Goal: Task Accomplishment & Management: Complete application form

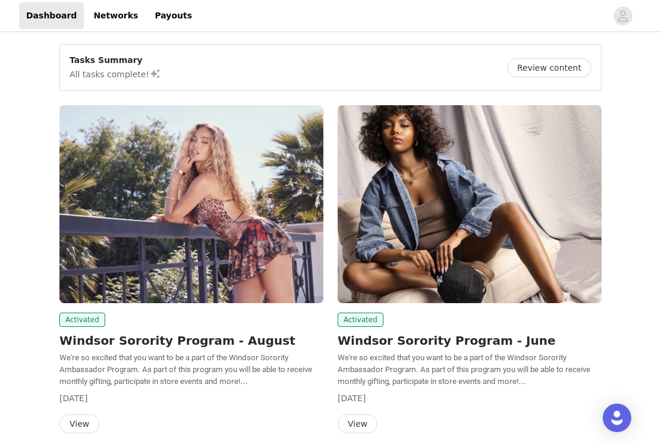
scroll to position [49, 0]
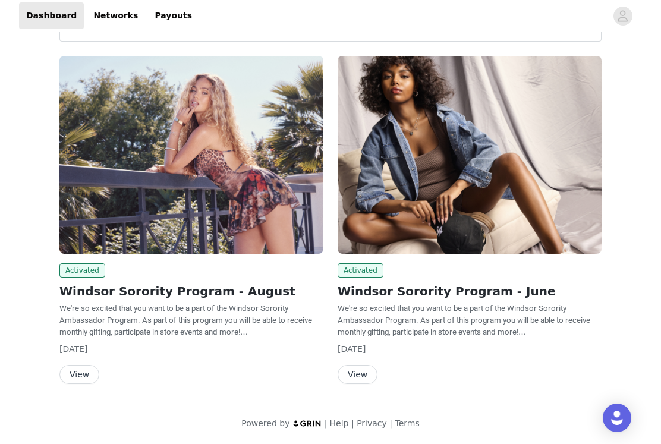
click at [78, 377] on button "View" at bounding box center [79, 374] width 40 height 19
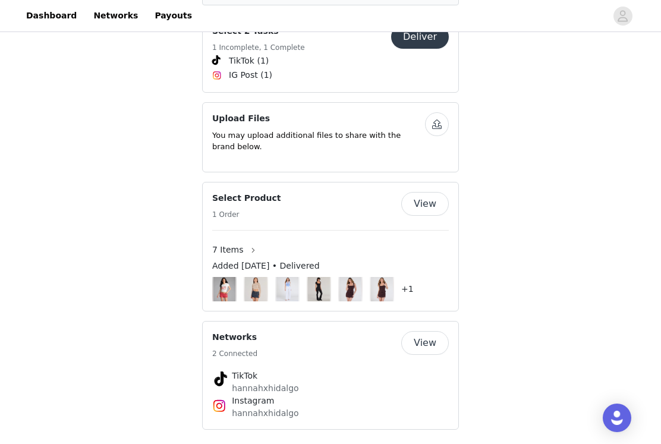
scroll to position [621, 0]
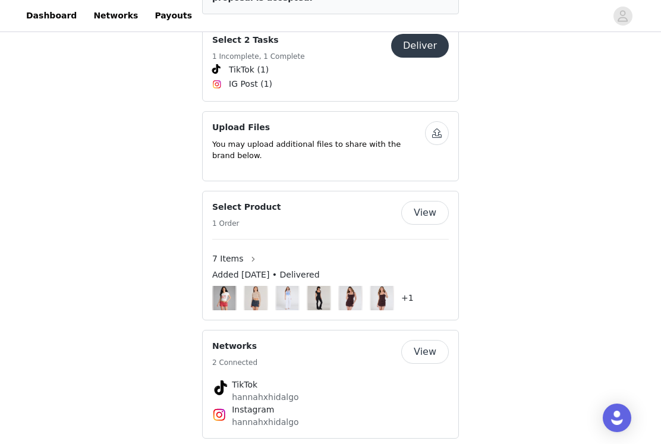
click at [430, 348] on button "View" at bounding box center [425, 352] width 48 height 24
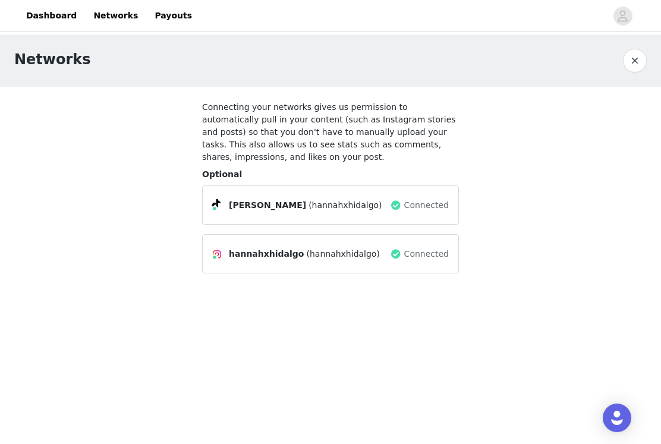
click at [422, 250] on span "Connected" at bounding box center [426, 254] width 45 height 12
click at [401, 207] on span at bounding box center [396, 205] width 12 height 14
click at [308, 207] on span "(hannahxhidalgo)" at bounding box center [344, 205] width 73 height 12
click at [235, 207] on span "[PERSON_NAME]" at bounding box center [267, 205] width 77 height 12
click at [242, 245] on div "hannahxhidalgo (hannahxhidalgo) Connected" at bounding box center [330, 253] width 237 height 19
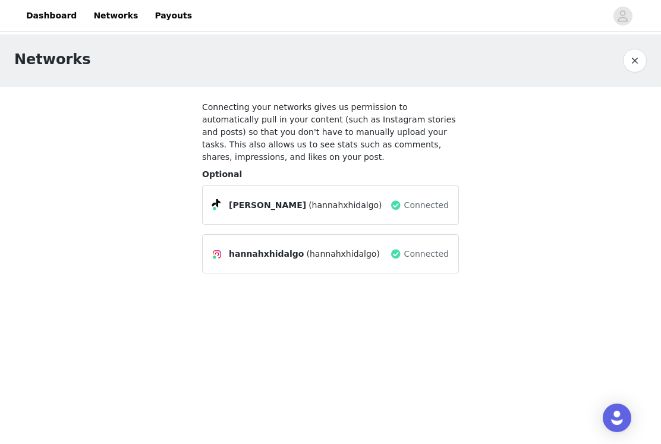
click at [242, 245] on div "hannahxhidalgo (hannahxhidalgo) Connected" at bounding box center [330, 253] width 237 height 19
click at [256, 245] on div "hannahxhidalgo (hannahxhidalgo) Connected" at bounding box center [330, 253] width 237 height 19
click at [642, 65] on button "button" at bounding box center [635, 61] width 24 height 24
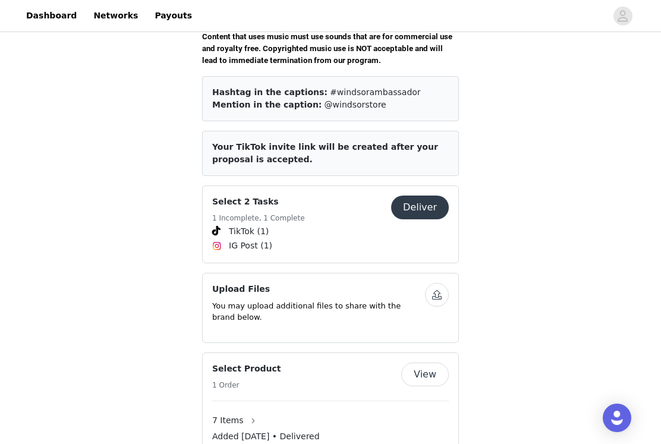
scroll to position [462, 0]
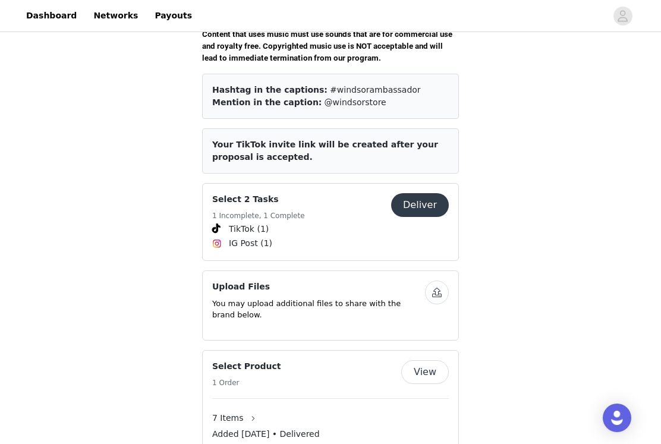
click at [349, 140] on span "Your TikTok invite link will be created after your proposal is accepted." at bounding box center [325, 151] width 226 height 22
click at [414, 199] on button "Deliver" at bounding box center [420, 205] width 58 height 24
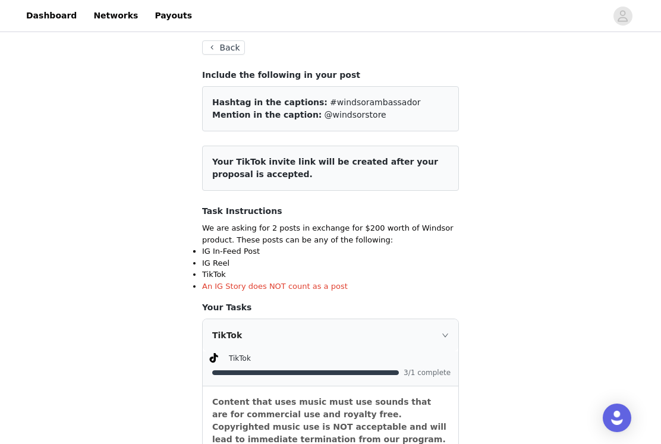
scroll to position [63, 0]
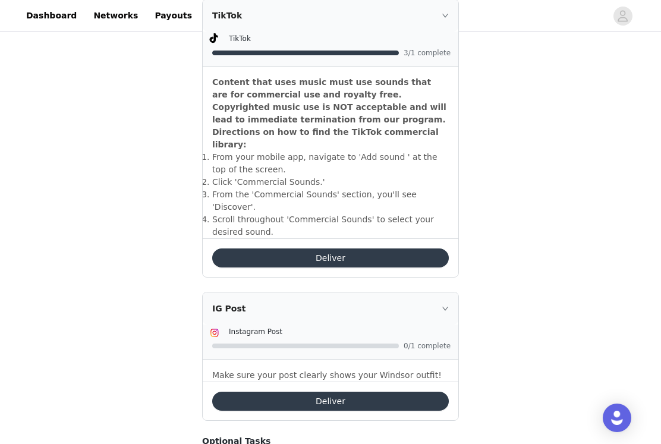
click at [414, 213] on li "​Scroll throughout 'Commercial Sounds' to select your desired sound." at bounding box center [330, 225] width 237 height 25
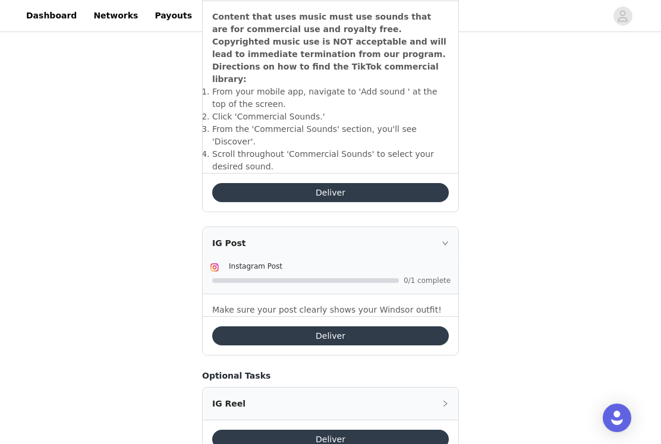
scroll to position [464, 0]
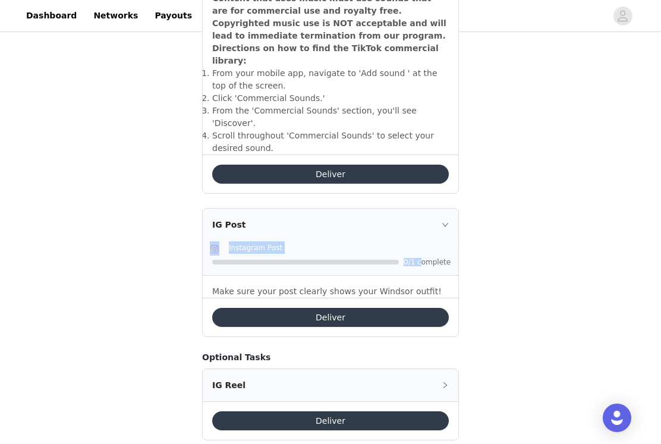
drag, startPoint x: 411, startPoint y: 203, endPoint x: 420, endPoint y: 237, distance: 35.2
click at [420, 237] on div "IG Post Instagram Post 0/1 complete Make sure your post clearly shows your Wind…" at bounding box center [331, 253] width 256 height 89
click at [437, 285] on p "Make sure your post clearly shows your Windsor outfit!" at bounding box center [330, 291] width 237 height 12
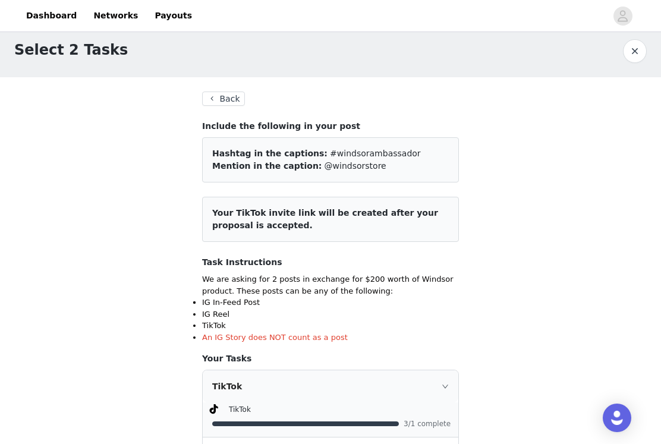
scroll to position [0, 0]
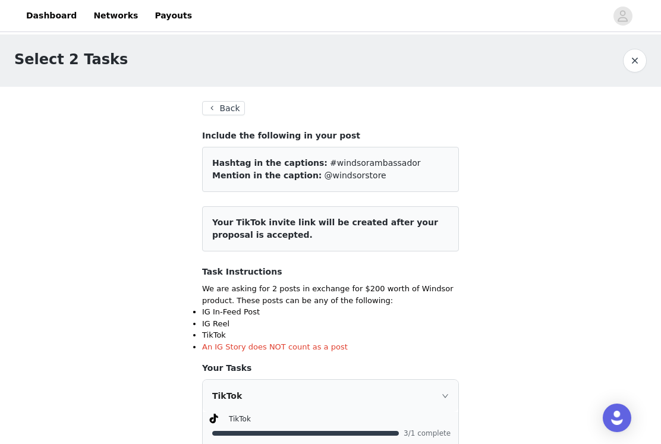
click at [229, 113] on button "Back" at bounding box center [223, 108] width 43 height 14
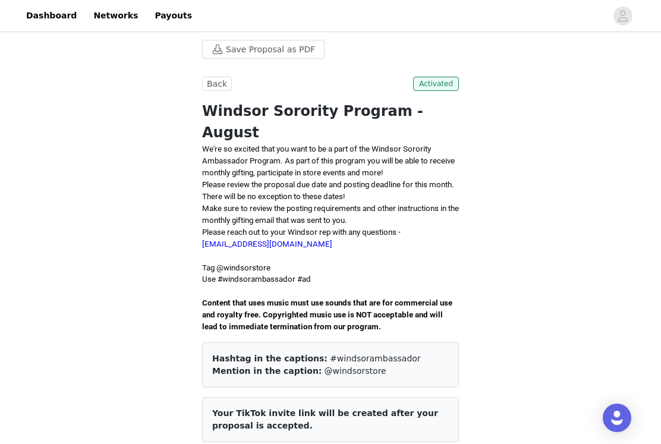
scroll to position [194, 0]
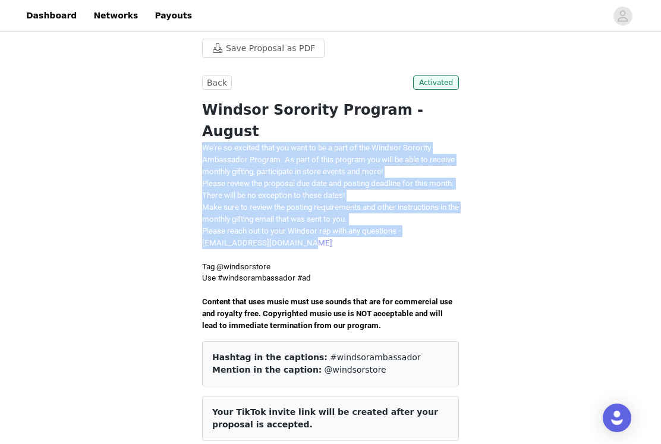
drag, startPoint x: 197, startPoint y: 128, endPoint x: 301, endPoint y: 218, distance: 137.7
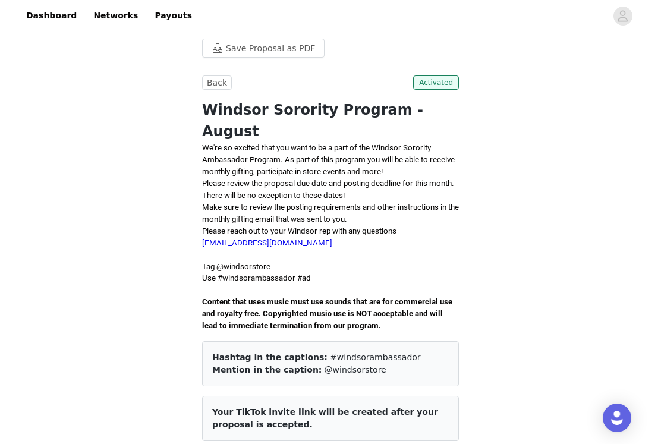
click at [277, 227] on p "Please reach out to your Windsor rep with any questions - [EMAIL_ADDRESS][DOMAI…" at bounding box center [330, 237] width 257 height 24
click at [278, 238] on link "[EMAIL_ADDRESS][DOMAIN_NAME]" at bounding box center [267, 242] width 130 height 9
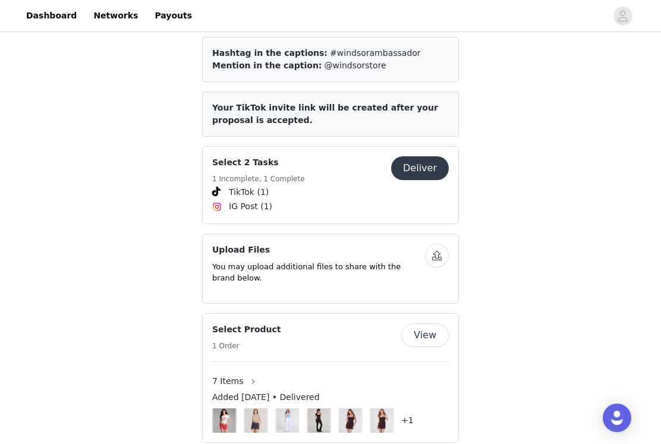
scroll to position [498, 0]
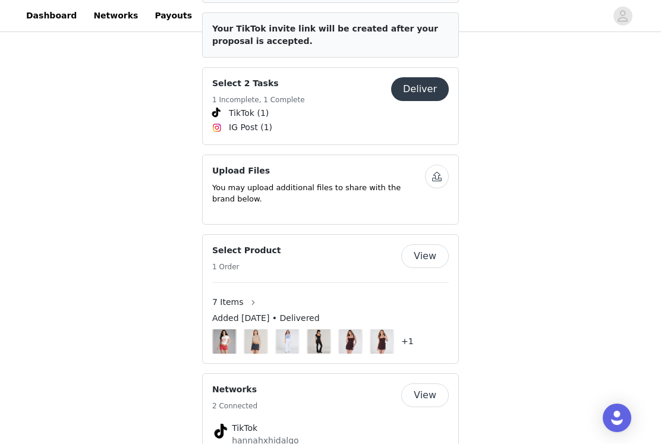
scroll to position [550, 0]
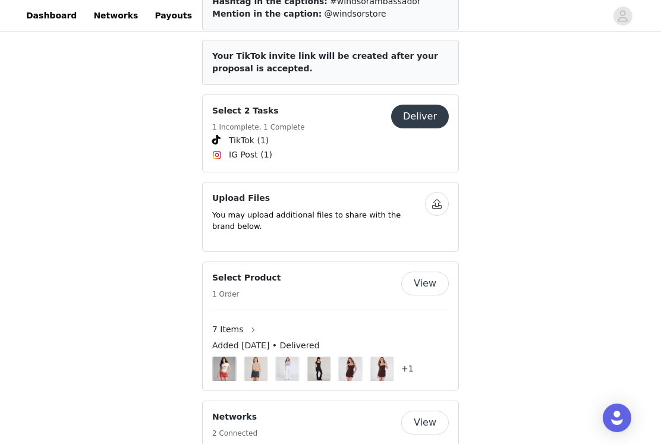
click at [425, 113] on button "Deliver" at bounding box center [420, 117] width 58 height 24
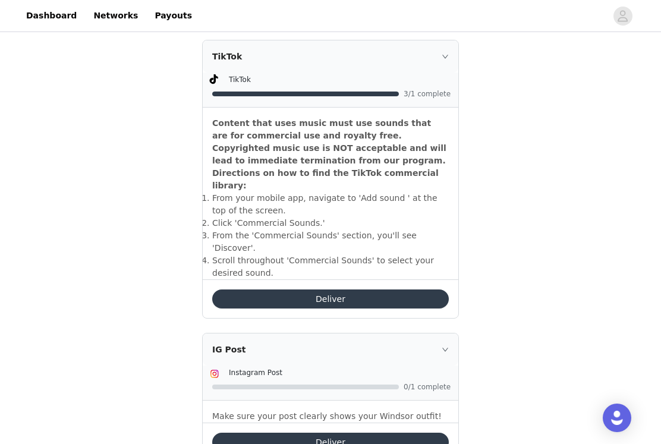
scroll to position [464, 0]
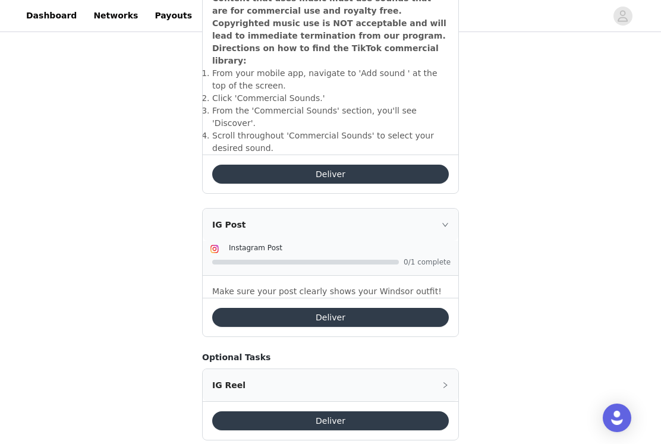
click at [287, 308] on button "Deliver" at bounding box center [330, 317] width 237 height 19
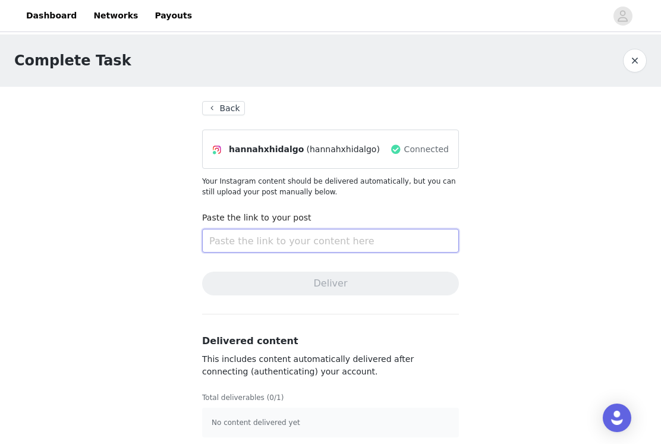
click at [239, 242] on input "text" at bounding box center [330, 241] width 257 height 24
paste input "https://www.instagram.com/p/DN9-l3eDj2Y/?utm_source=ig_web_copy_link&igsh=MTRna…"
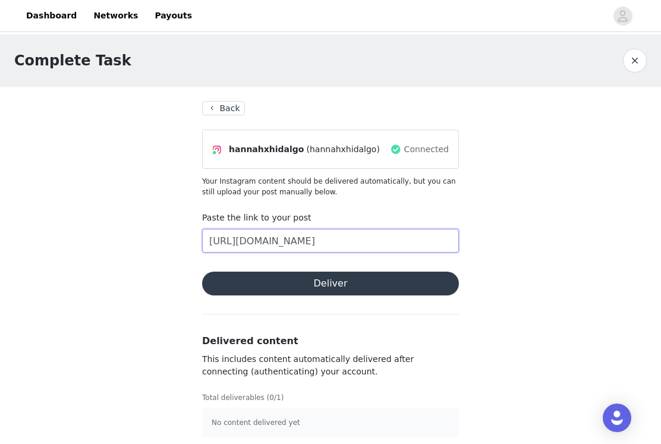
scroll to position [8, 0]
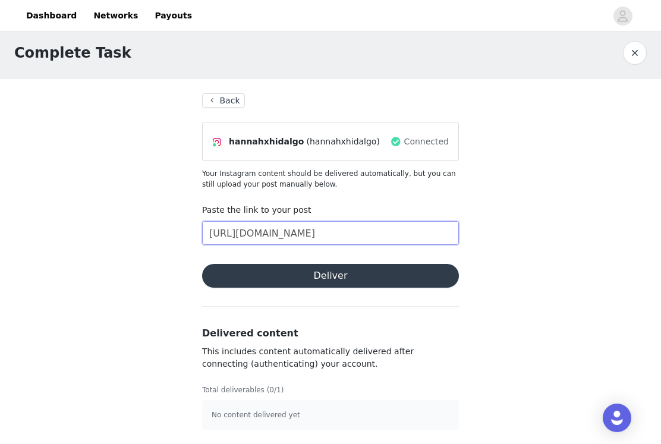
type input "https://www.instagram.com/p/DN9-l3eDj2Y/?utm_source=ig_web_copy_link&igsh=MTRna…"
click at [261, 284] on button "Deliver" at bounding box center [330, 276] width 257 height 24
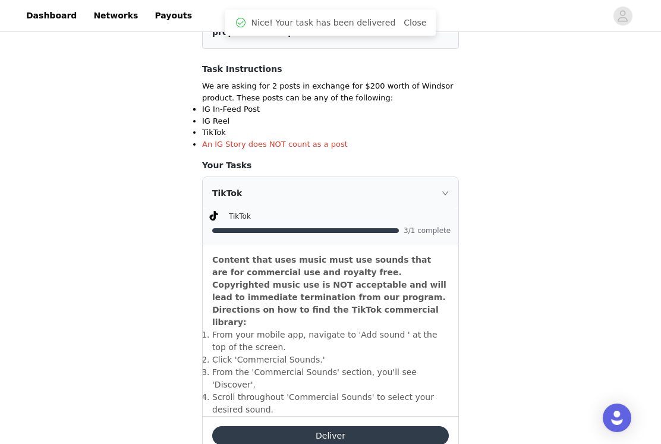
scroll to position [232, 0]
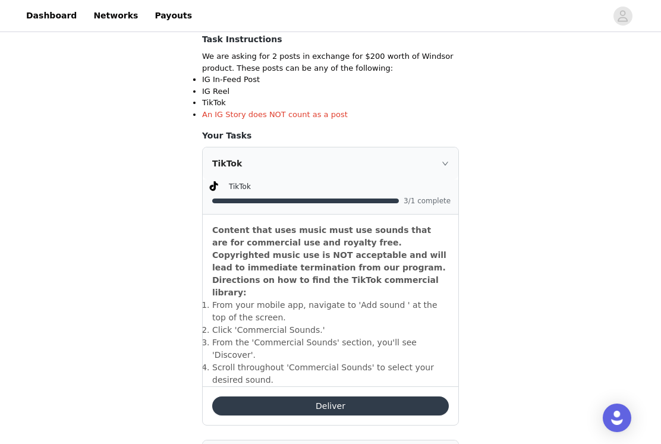
click at [439, 171] on div "TikTok" at bounding box center [331, 163] width 256 height 32
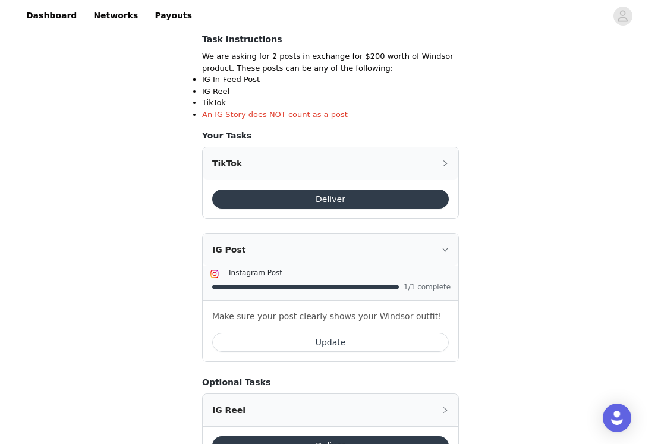
click at [439, 249] on div "IG Post" at bounding box center [331, 250] width 256 height 32
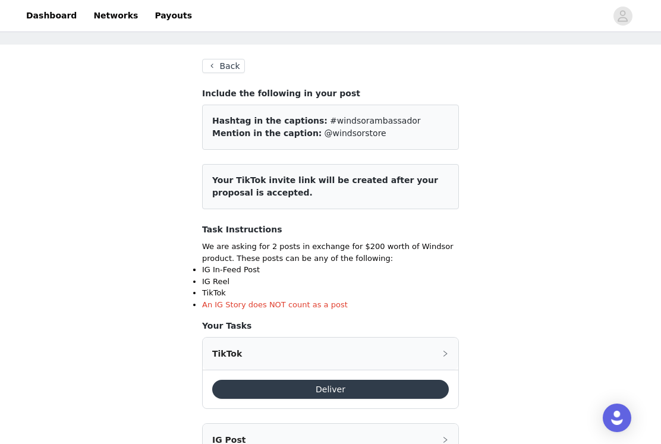
scroll to position [0, 0]
